Goal: Task Accomplishment & Management: Complete application form

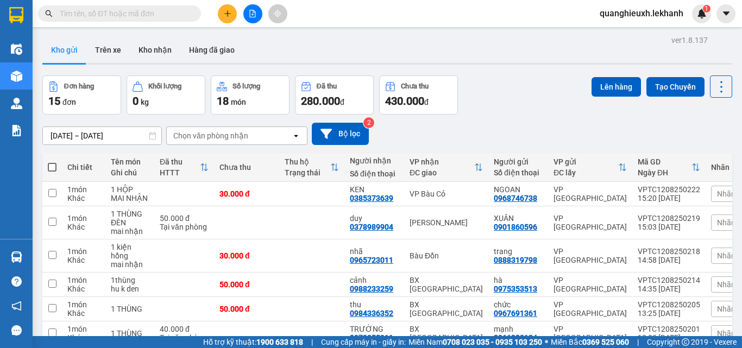
click at [229, 8] on button at bounding box center [227, 13] width 19 height 19
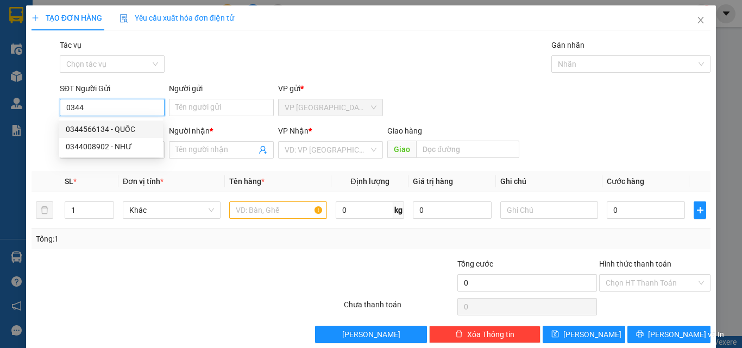
click at [97, 131] on div "0344566134 - QUỐC" at bounding box center [111, 129] width 91 height 12
type input "0344566134"
type input "QUỐC"
type input "0868929499"
type input "THÌN"
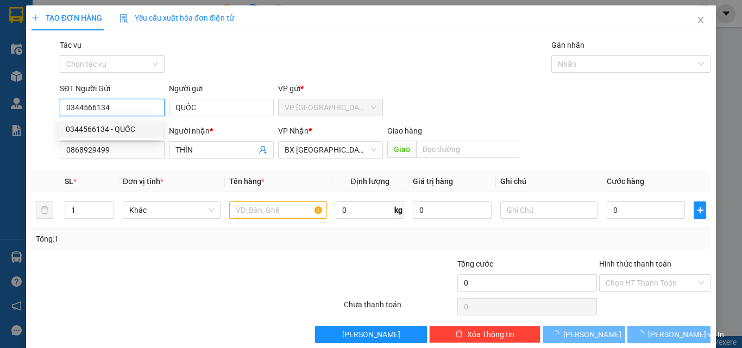
type input "30.000"
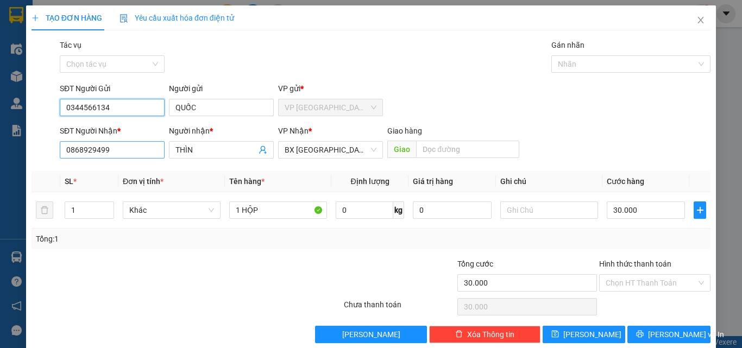
type input "0344566134"
click at [132, 153] on input "0868929499" at bounding box center [112, 149] width 105 height 17
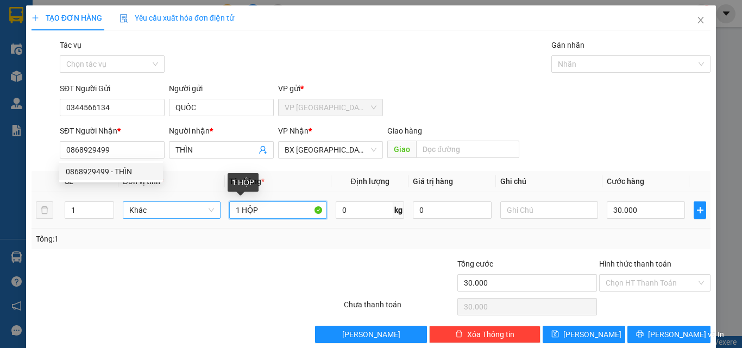
drag, startPoint x: 268, startPoint y: 210, endPoint x: 214, endPoint y: 210, distance: 53.8
click at [221, 211] on tr "1 Khác 1 HỘP 0 kg 0 30.000" at bounding box center [370, 210] width 679 height 36
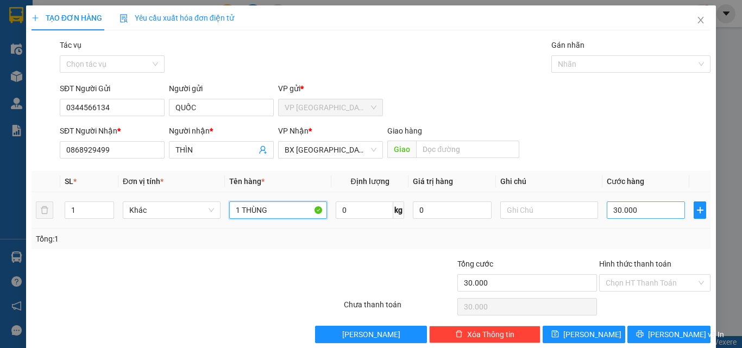
type input "1 THÙNG"
click at [632, 208] on input "30.000" at bounding box center [645, 209] width 78 height 17
type input "6"
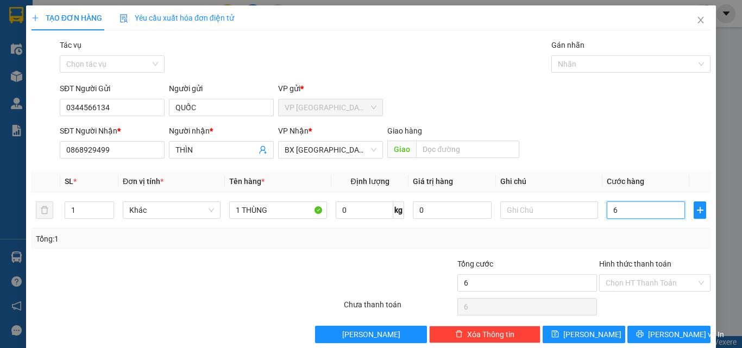
type input "60"
type input "600"
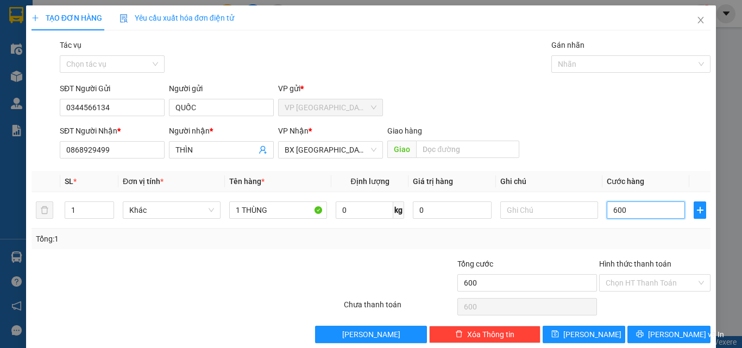
type input "60"
type input "6"
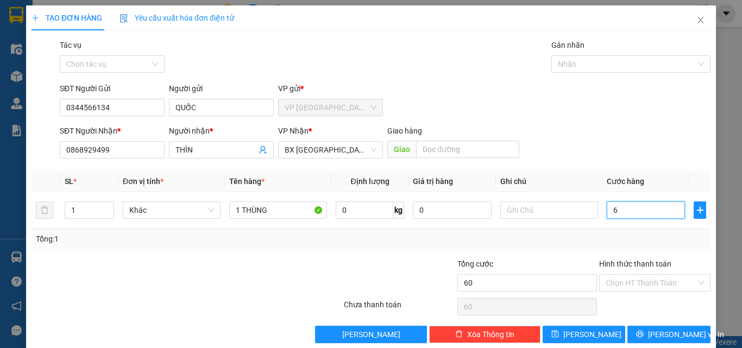
type input "6"
type input "0"
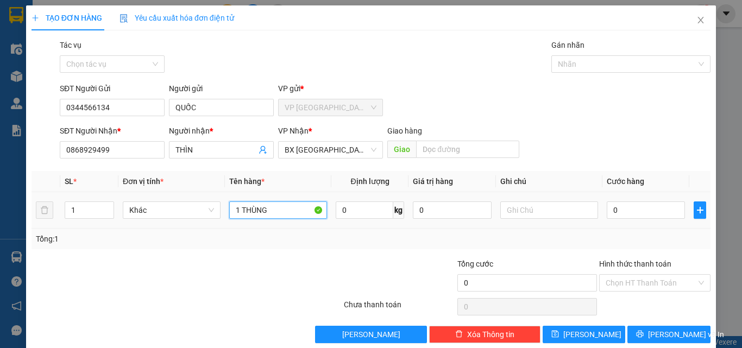
click at [279, 208] on input "1 THÙNG" at bounding box center [278, 209] width 98 height 17
drag, startPoint x: 269, startPoint y: 207, endPoint x: 159, endPoint y: 210, distance: 110.2
click at [159, 210] on tr "1 Khác 1 THÙNG 0 kg 0 0" at bounding box center [370, 210] width 679 height 36
type input "1 MÁY CÀ PHÊ"
click at [608, 208] on input "0" at bounding box center [645, 209] width 78 height 17
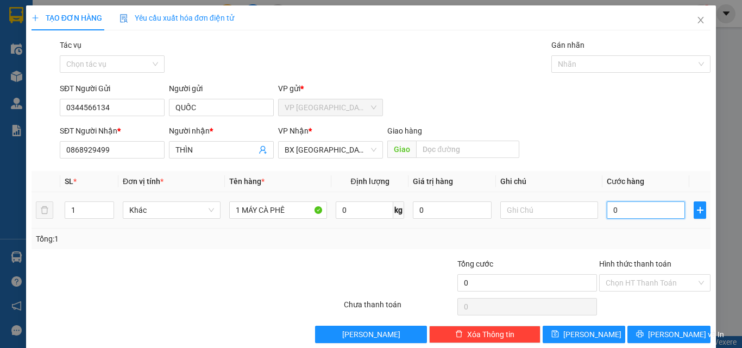
click at [606, 211] on input "0" at bounding box center [645, 209] width 78 height 17
type input "8"
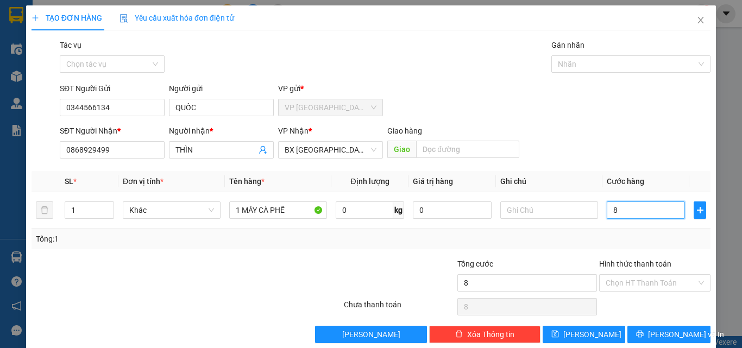
type input "80"
type input "800"
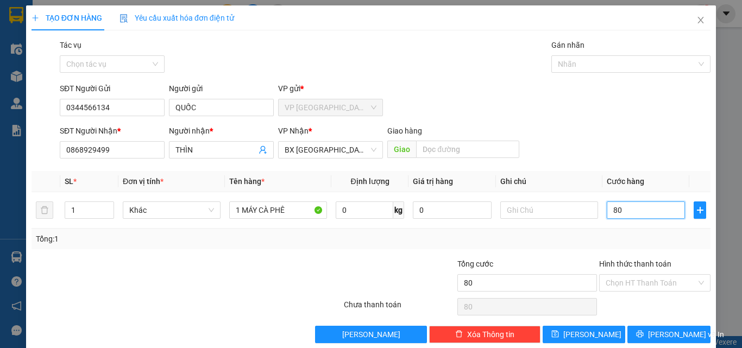
type input "800"
type input "8.000"
type input "80.000"
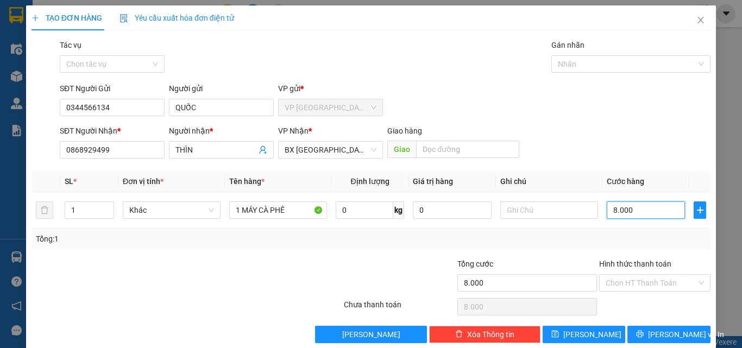
type input "80.000"
click at [680, 332] on span "[PERSON_NAME] và In" at bounding box center [686, 334] width 76 height 12
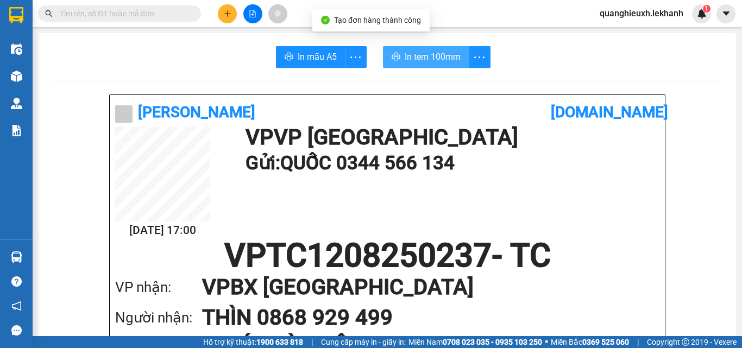
click at [446, 59] on span "In tem 100mm" at bounding box center [432, 57] width 56 height 14
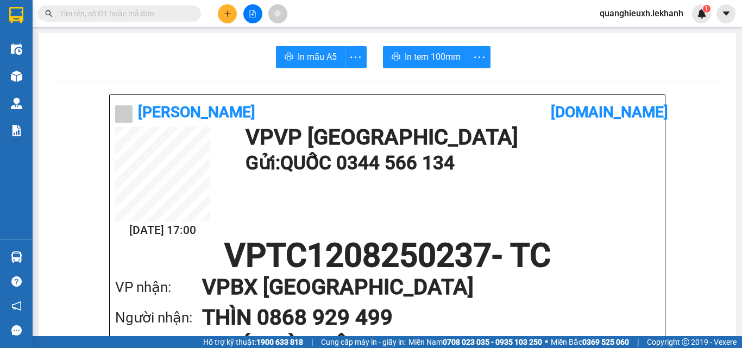
click at [230, 10] on icon "plus" at bounding box center [228, 14] width 8 height 8
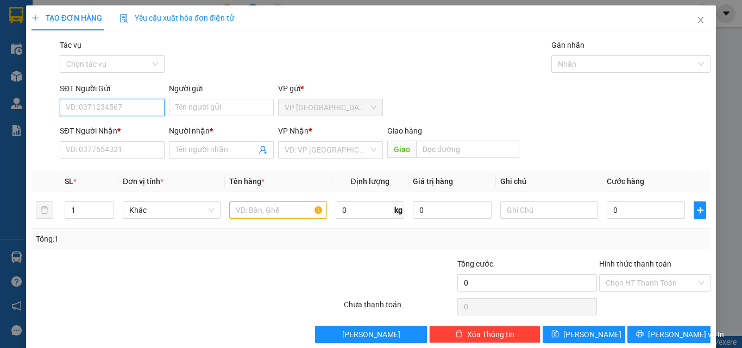
click at [124, 107] on input "SĐT Người Gửi" at bounding box center [112, 107] width 105 height 17
type input "0909226726"
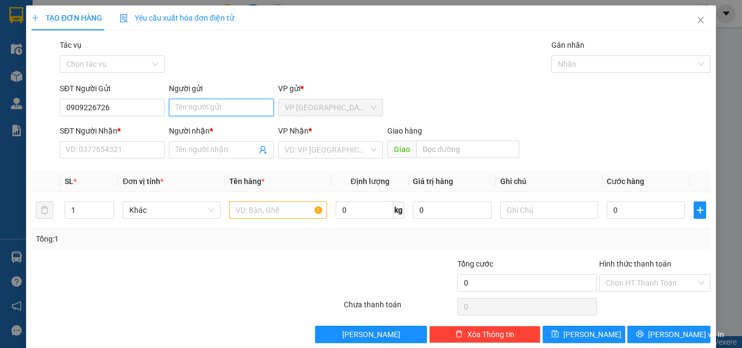
click at [201, 109] on input "Người gửi" at bounding box center [221, 107] width 105 height 17
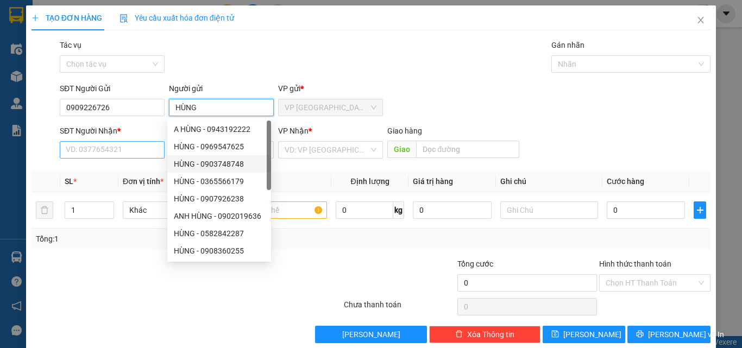
type input "HÙNG"
click at [75, 142] on input "SĐT Người Nhận *" at bounding box center [112, 149] width 105 height 17
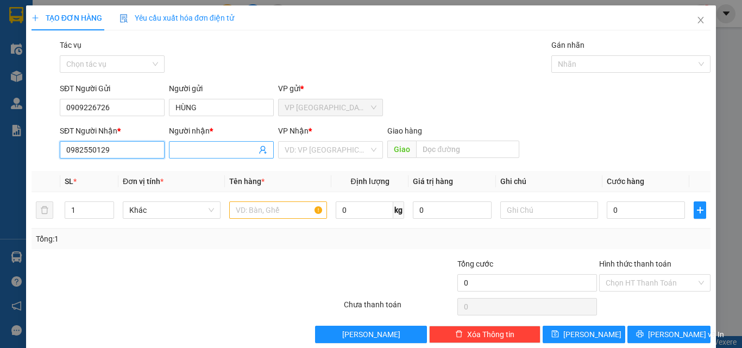
type input "0982550129"
click at [218, 149] on input "Người nhận *" at bounding box center [215, 150] width 81 height 12
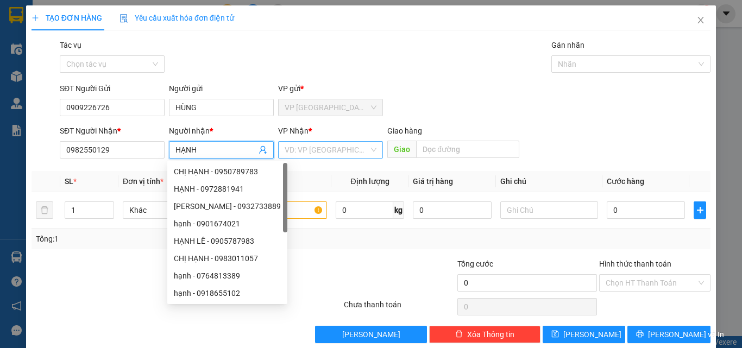
type input "HẠNH"
click at [339, 147] on input "search" at bounding box center [327, 150] width 84 height 16
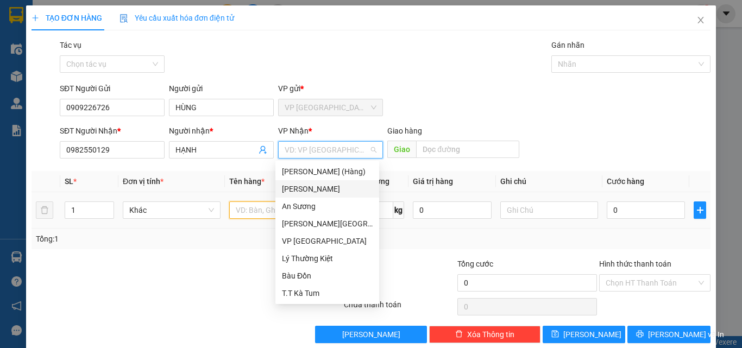
click at [238, 211] on input "text" at bounding box center [278, 209] width 98 height 17
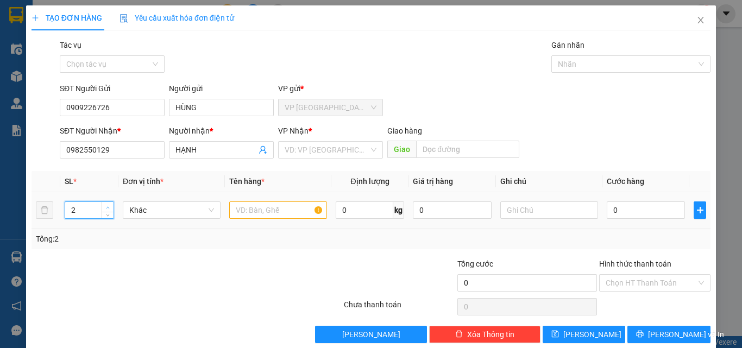
click at [106, 207] on icon "up" at bounding box center [108, 208] width 4 height 4
type input "4"
click at [106, 207] on icon "up" at bounding box center [108, 208] width 4 height 4
click at [263, 204] on input "text" at bounding box center [278, 209] width 98 height 17
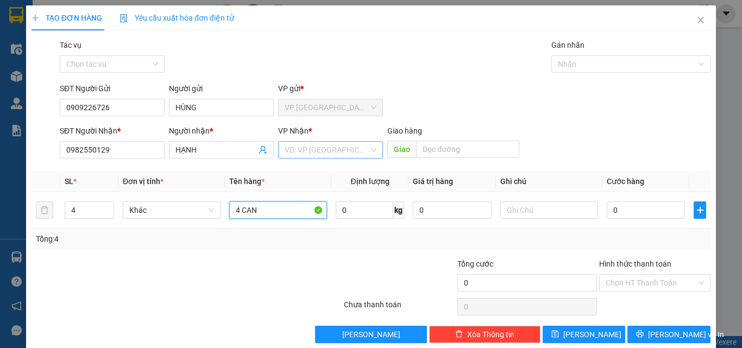
type input "4 CAN"
click at [328, 143] on input "search" at bounding box center [327, 150] width 84 height 16
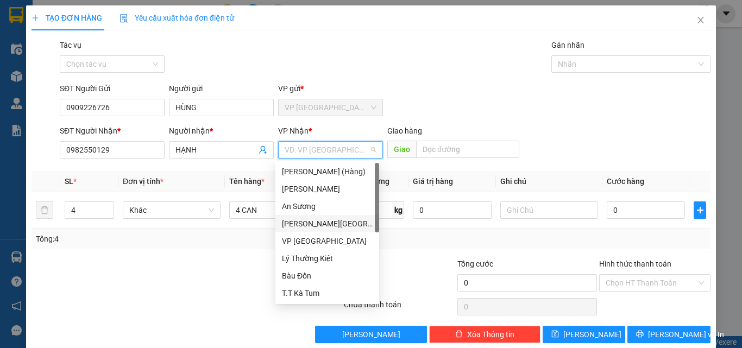
type input "t"
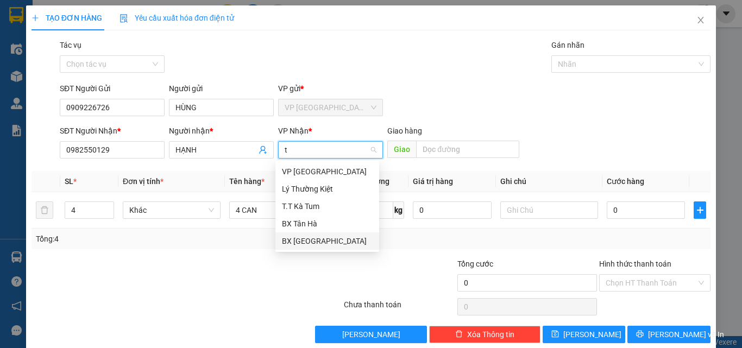
click at [317, 244] on div "BX [GEOGRAPHIC_DATA]" at bounding box center [327, 241] width 91 height 12
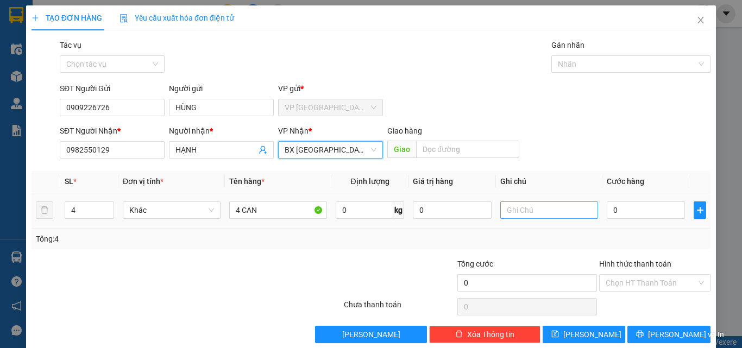
click at [519, 199] on td at bounding box center [549, 210] width 106 height 36
click at [520, 211] on input "text" at bounding box center [549, 209] width 98 height 17
click at [613, 207] on input "0" at bounding box center [645, 209] width 78 height 17
click at [606, 210] on input "0" at bounding box center [645, 209] width 78 height 17
type input "20"
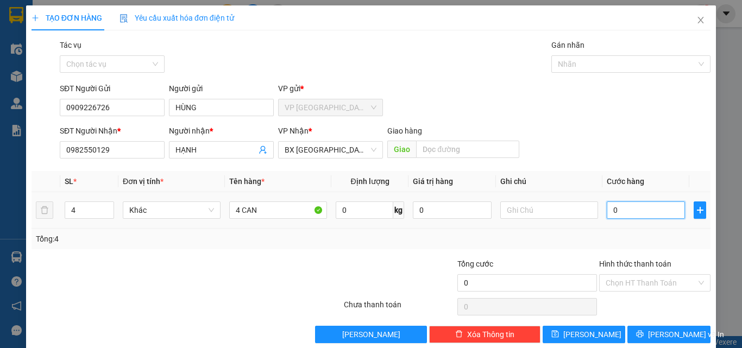
type input "20"
type input "200"
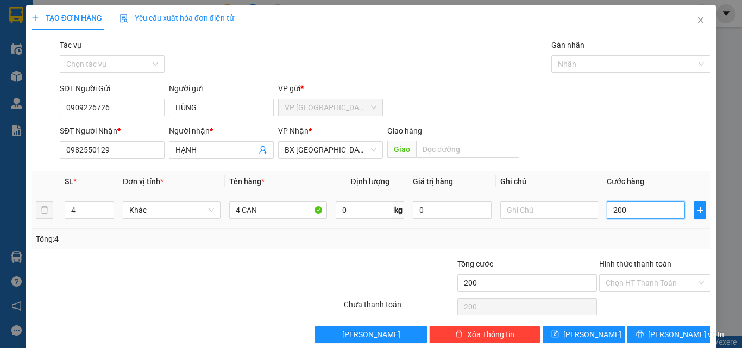
type input "2.000"
type input "20.000"
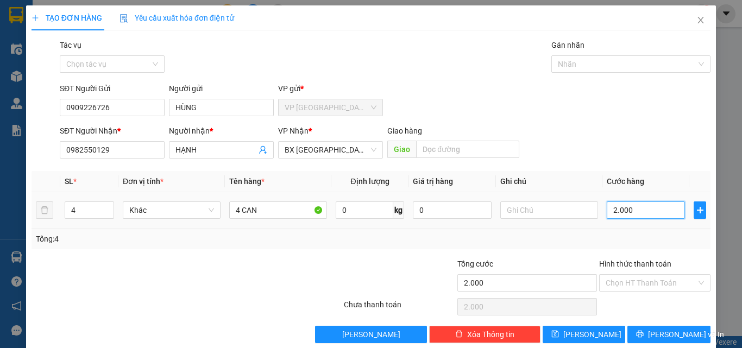
type input "20.000"
type input "200.000"
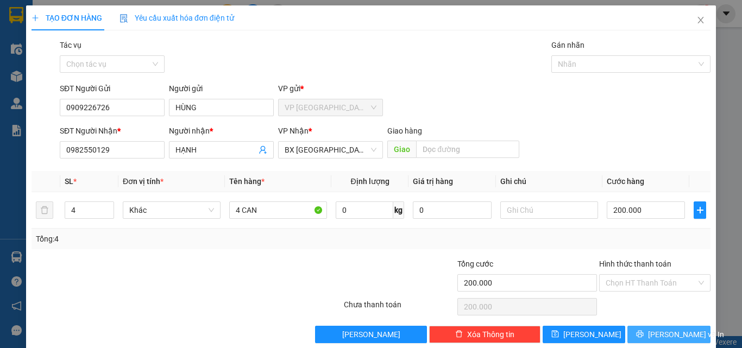
click at [643, 339] on span "printer" at bounding box center [640, 334] width 8 height 9
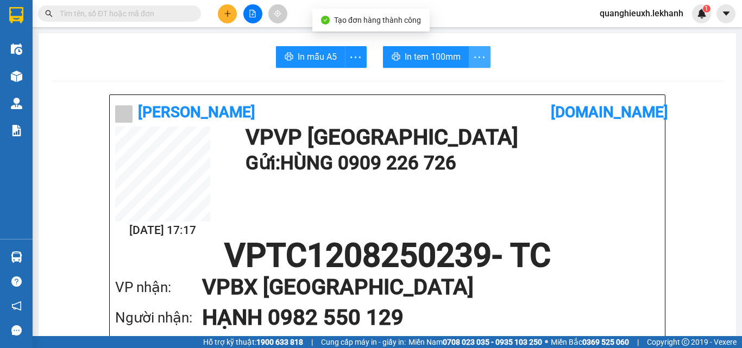
click at [469, 52] on span "more" at bounding box center [479, 57] width 21 height 14
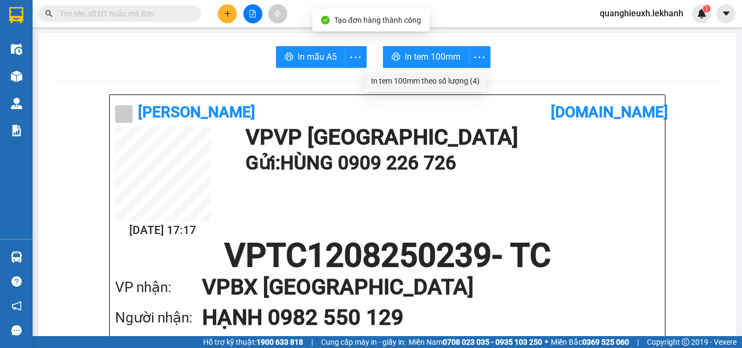
click at [473, 80] on div "In tem 100mm theo số lượng (4)" at bounding box center [425, 81] width 109 height 12
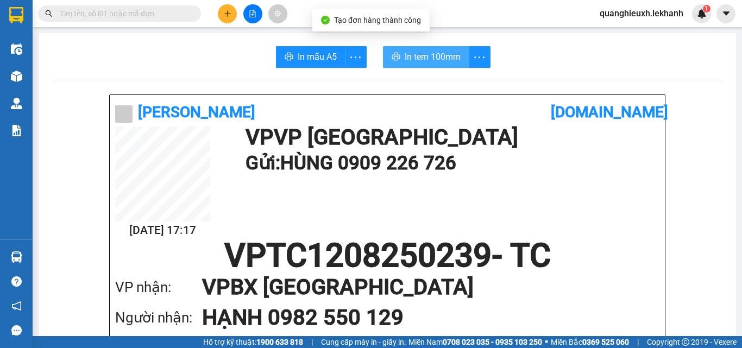
click at [437, 55] on span "In tem 100mm" at bounding box center [432, 57] width 56 height 14
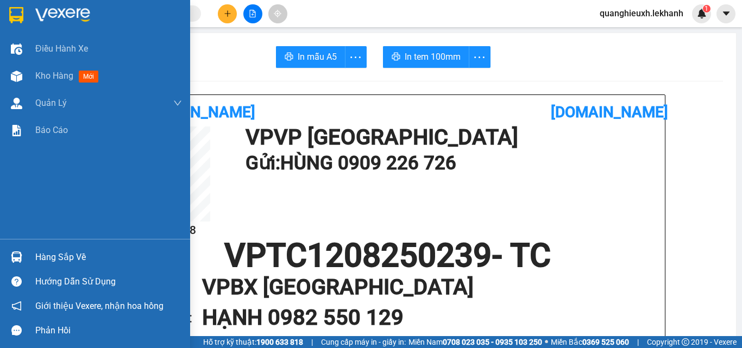
click at [32, 14] on div at bounding box center [95, 17] width 190 height 35
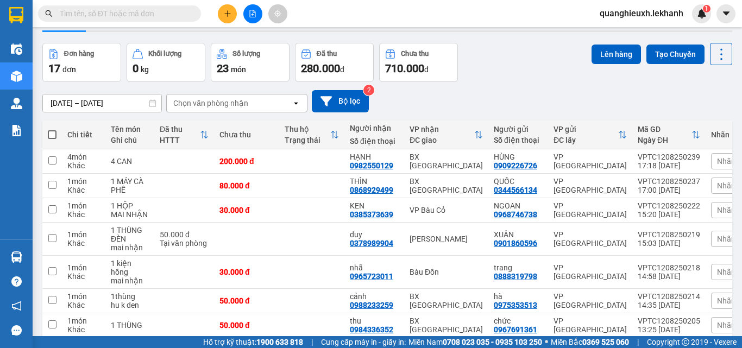
scroll to position [46, 0]
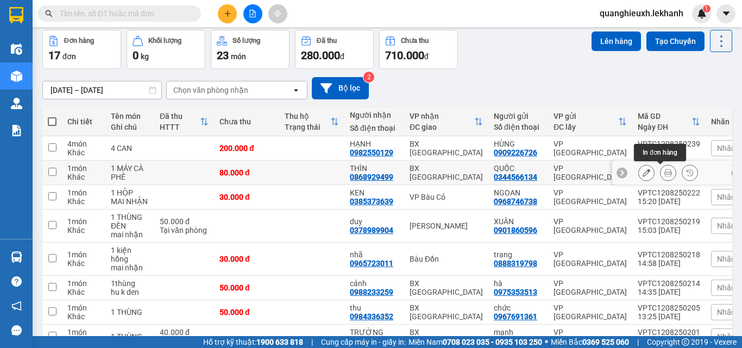
click at [660, 175] on button at bounding box center [667, 172] width 15 height 19
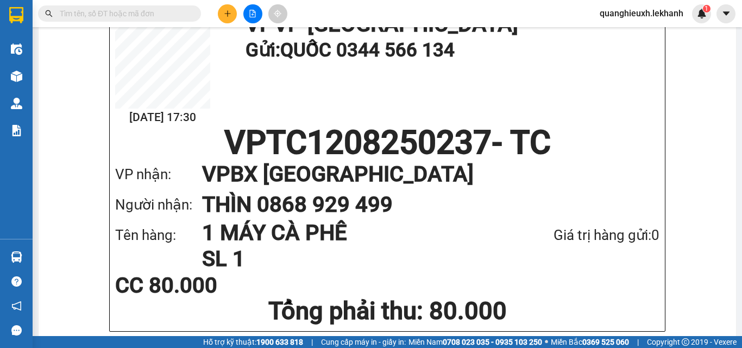
scroll to position [105, 0]
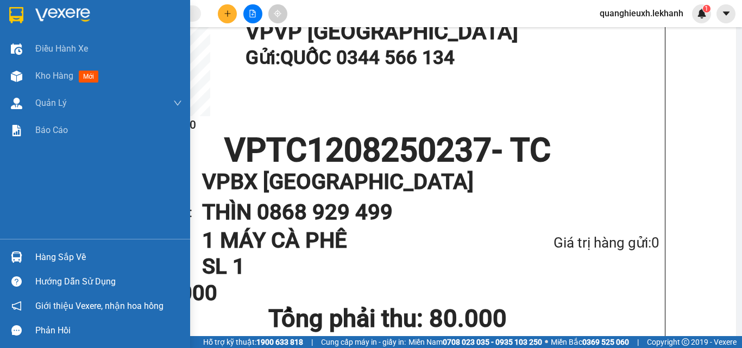
click at [71, 20] on img at bounding box center [62, 15] width 55 height 16
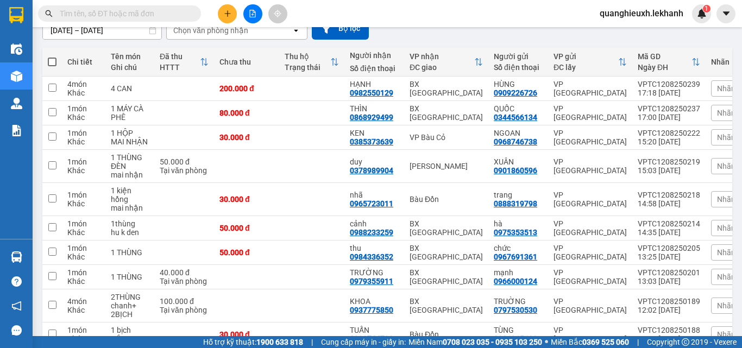
scroll to position [66, 0]
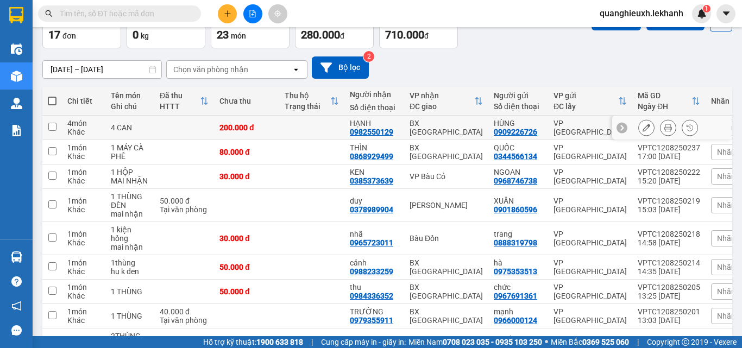
click at [664, 127] on icon at bounding box center [668, 128] width 8 height 8
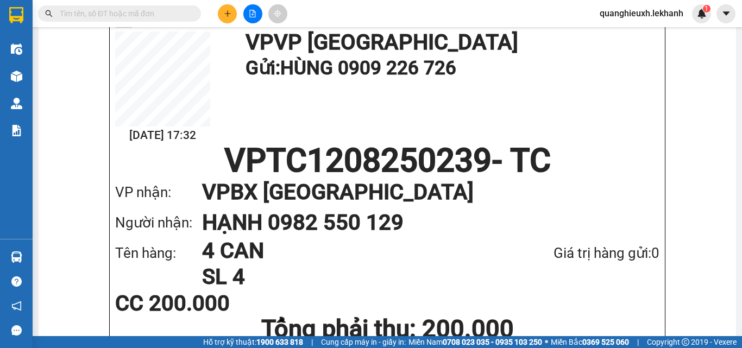
scroll to position [98, 0]
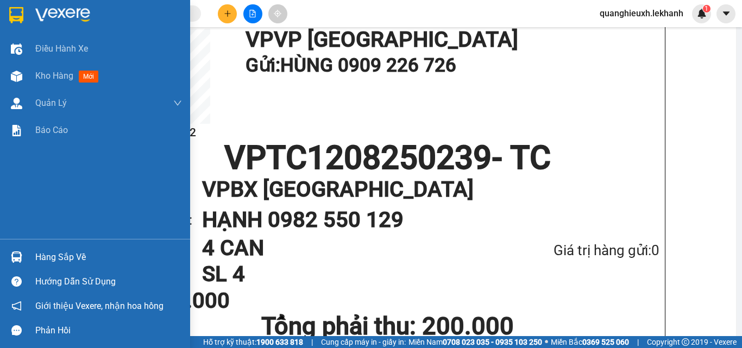
click at [52, 20] on img at bounding box center [62, 15] width 55 height 16
